Goal: Browse casually

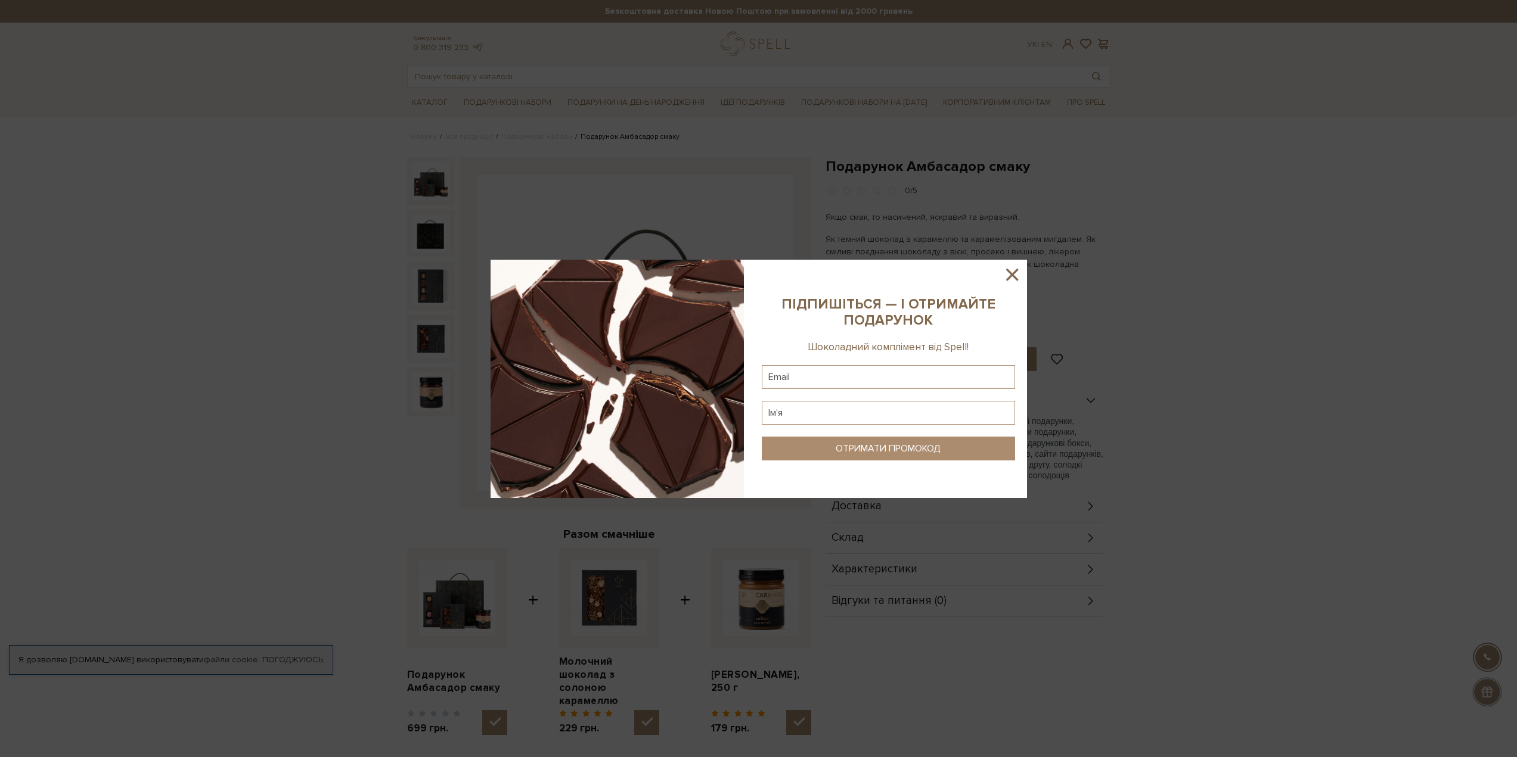
click at [1005, 269] on icon at bounding box center [1012, 275] width 20 height 20
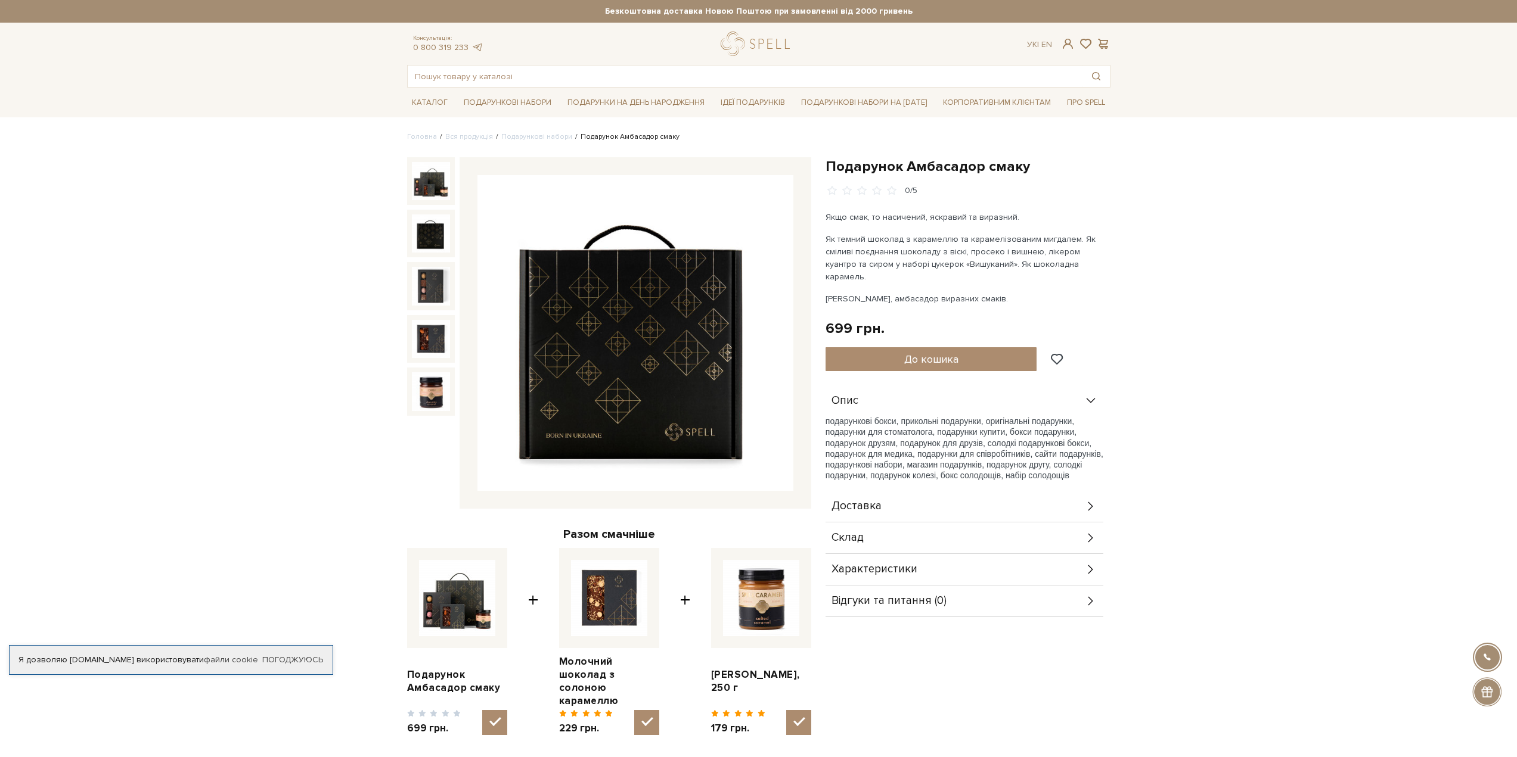
click at [430, 245] on img at bounding box center [431, 234] width 38 height 38
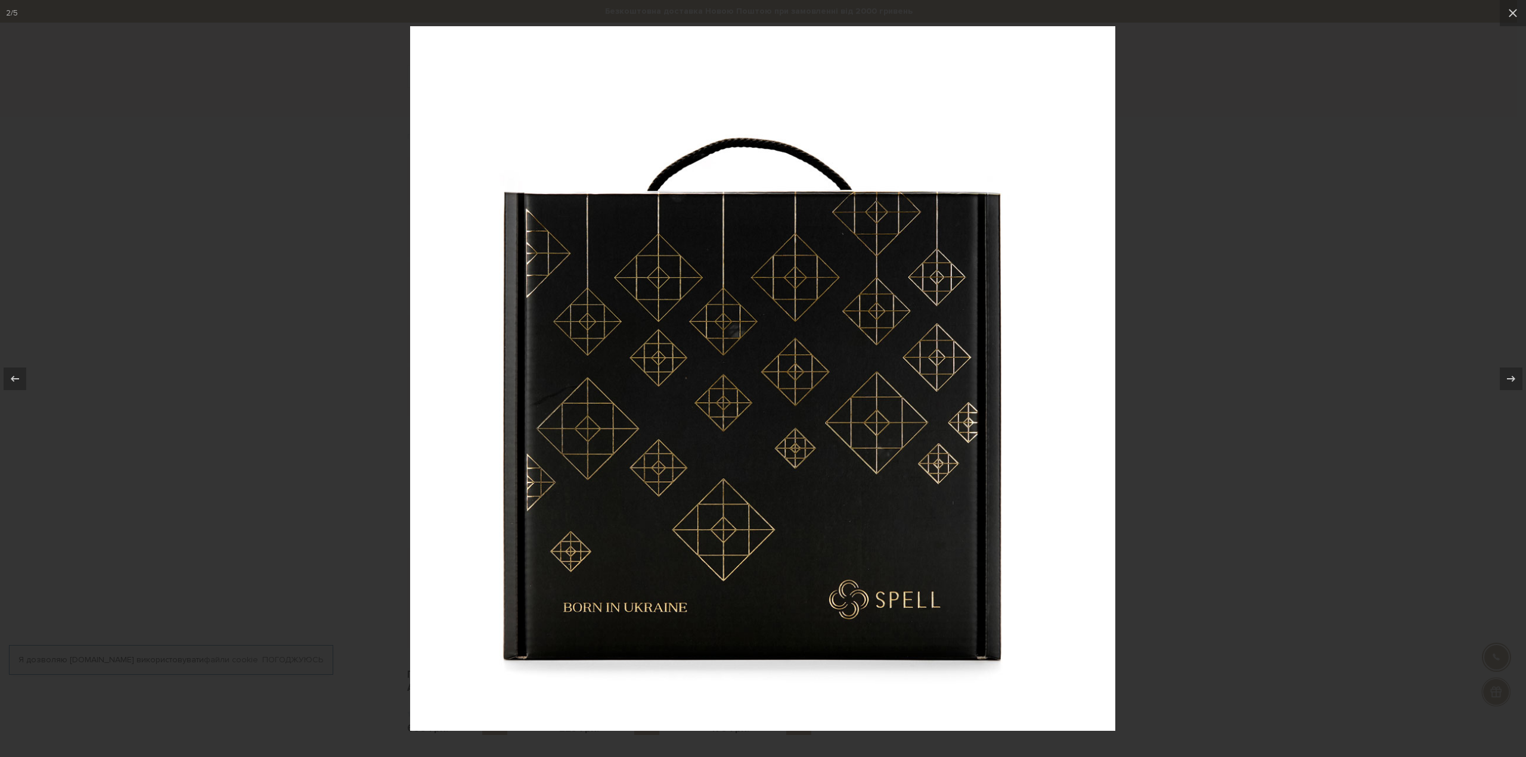
drag, startPoint x: 430, startPoint y: 278, endPoint x: 390, endPoint y: 291, distance: 42.0
click at [428, 281] on img at bounding box center [762, 378] width 705 height 705
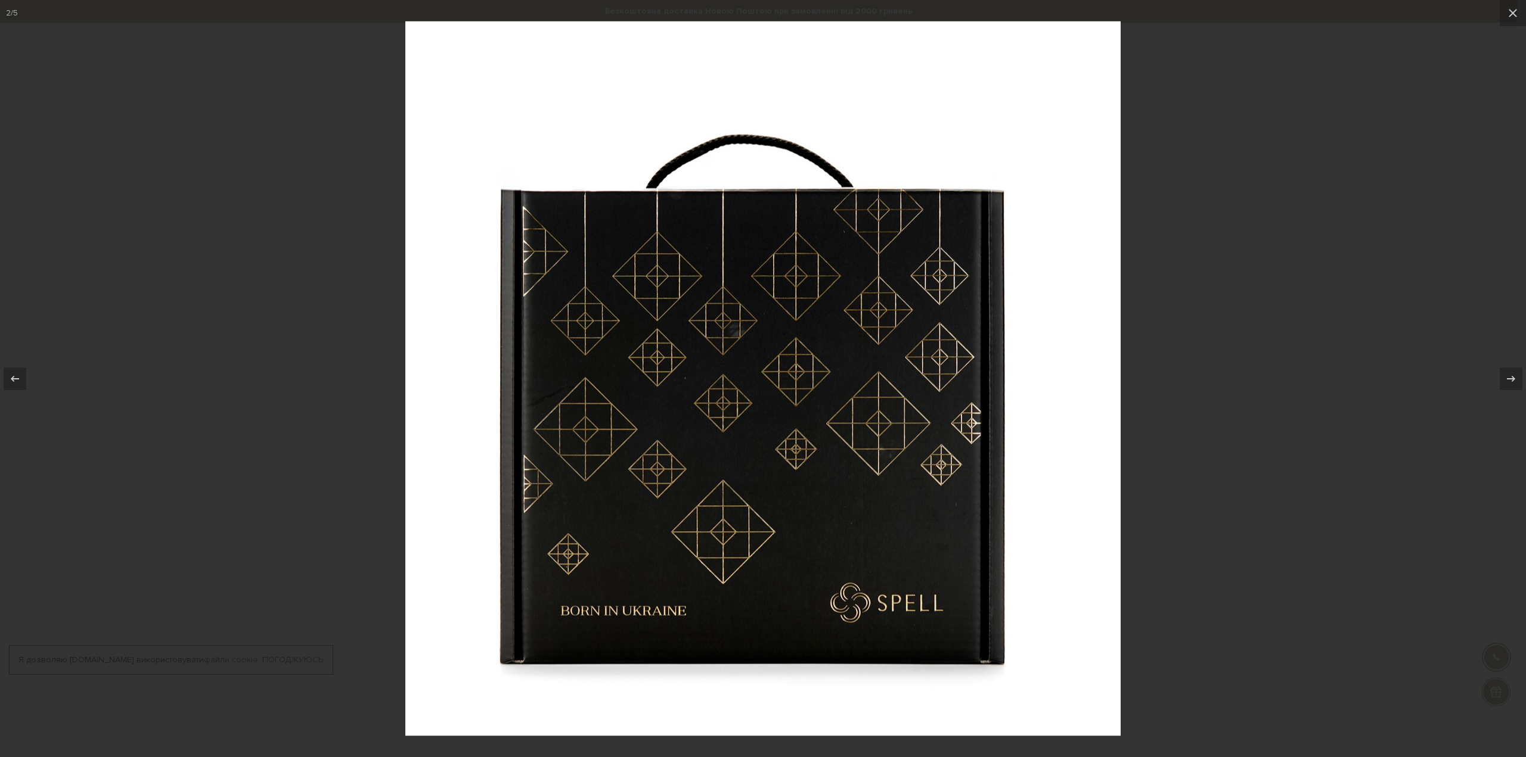
click at [365, 293] on div at bounding box center [763, 378] width 1526 height 757
click at [1328, 192] on div at bounding box center [763, 378] width 1526 height 757
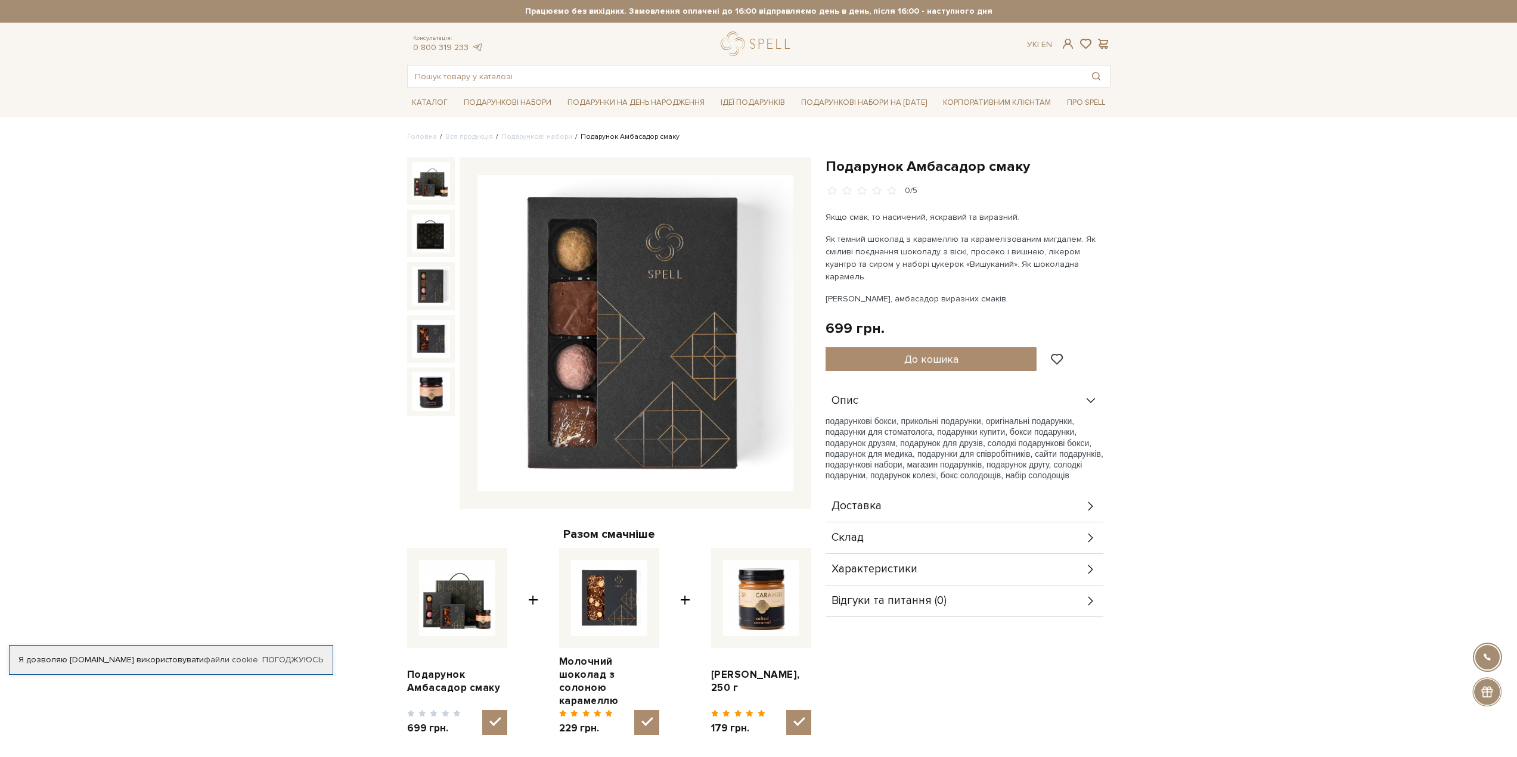
click at [433, 286] on img at bounding box center [431, 286] width 38 height 38
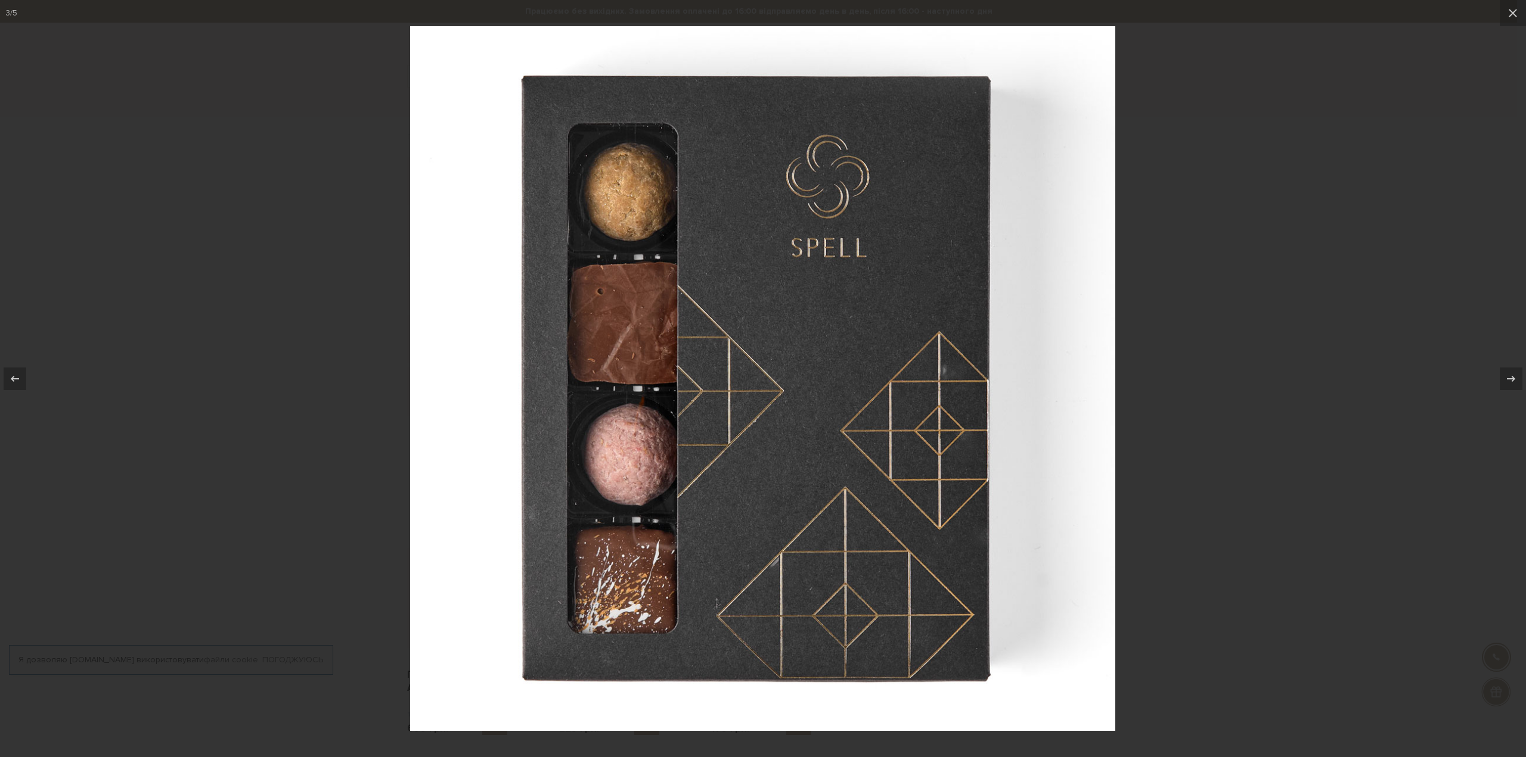
click at [1128, 151] on div at bounding box center [763, 378] width 1526 height 757
